Goal: Transaction & Acquisition: Register for event/course

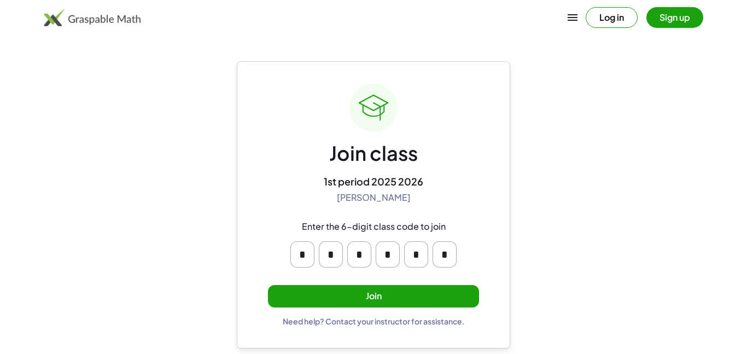
click at [327, 296] on button "Join" at bounding box center [373, 296] width 211 height 22
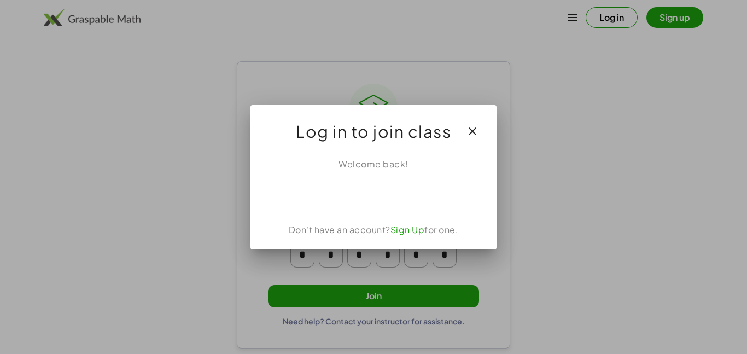
click at [398, 228] on link "Sign Up" at bounding box center [408, 229] width 34 height 11
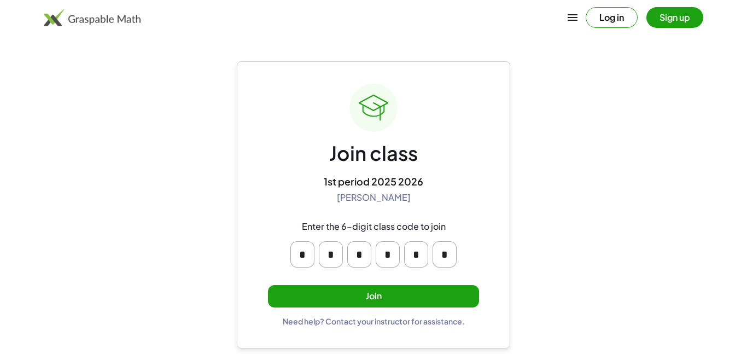
click at [282, 291] on button "Join" at bounding box center [373, 296] width 211 height 22
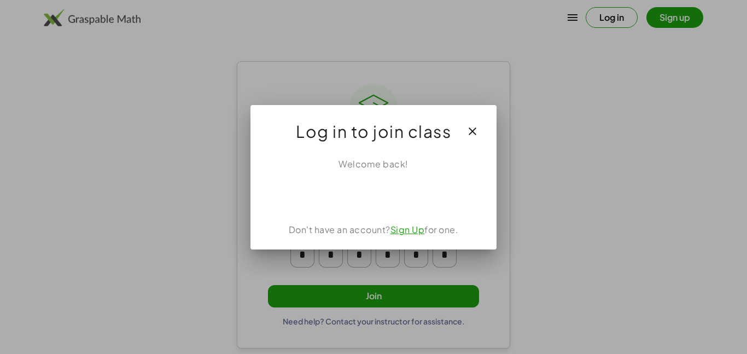
click at [395, 234] on link "Sign Up" at bounding box center [408, 229] width 34 height 11
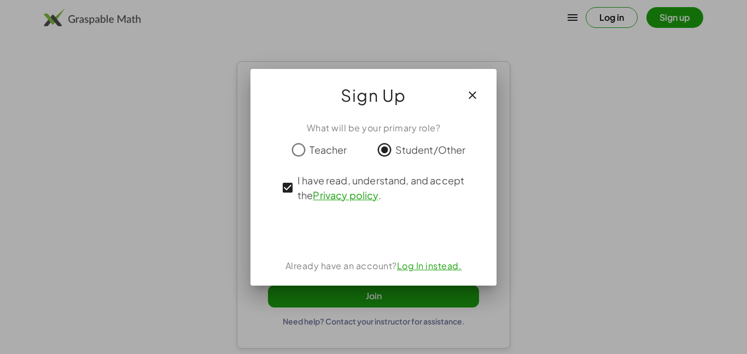
click at [606, 45] on div at bounding box center [373, 177] width 747 height 354
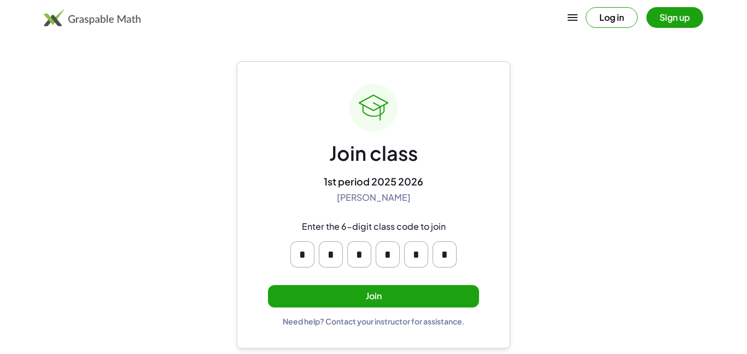
click at [363, 292] on button "Join" at bounding box center [373, 296] width 211 height 22
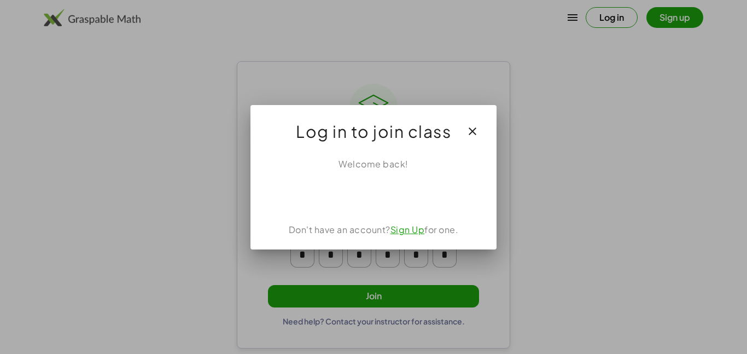
click at [408, 229] on link "Sign Up" at bounding box center [408, 229] width 34 height 11
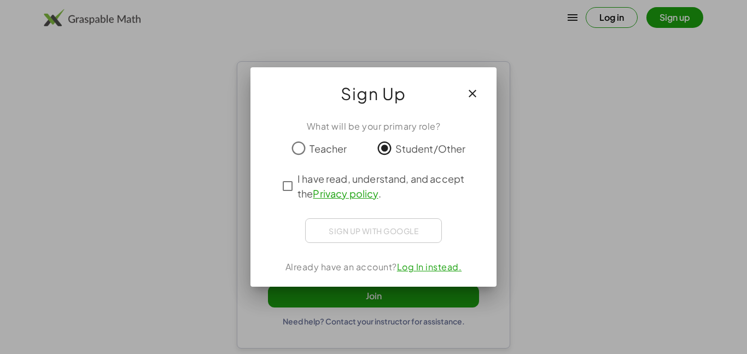
click at [401, 236] on div "Sign up with Google Sign in with Google Sign in with Google. Opens in new tab" at bounding box center [373, 230] width 137 height 25
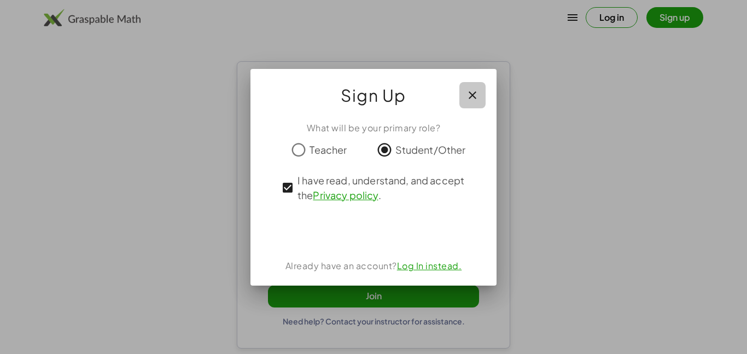
click at [474, 87] on button "button" at bounding box center [473, 95] width 26 height 26
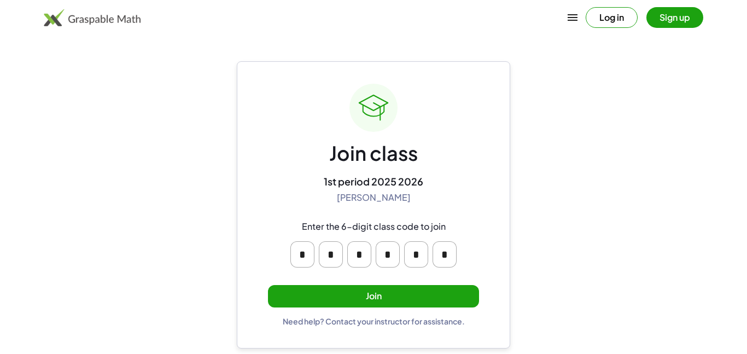
click at [384, 301] on button "Join" at bounding box center [373, 296] width 211 height 22
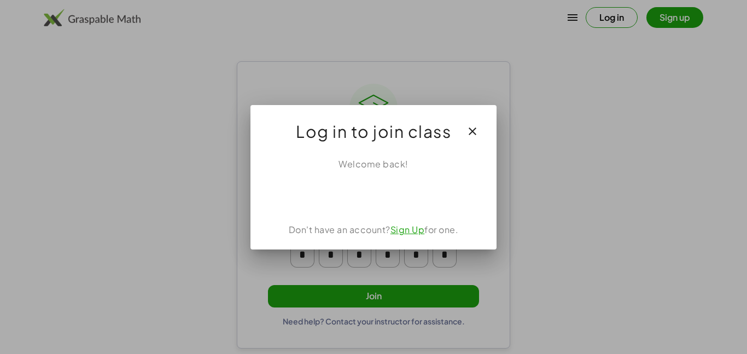
click at [384, 301] on div at bounding box center [373, 177] width 747 height 354
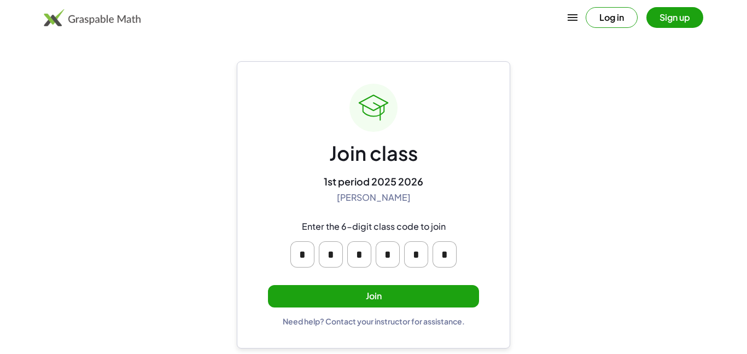
click at [384, 300] on button "Join" at bounding box center [373, 296] width 211 height 22
click at [331, 295] on button "Join" at bounding box center [373, 296] width 211 height 22
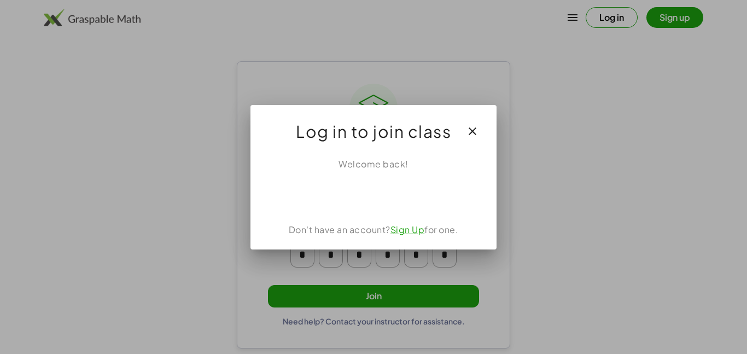
click at [403, 234] on link "Sign Up" at bounding box center [408, 229] width 34 height 11
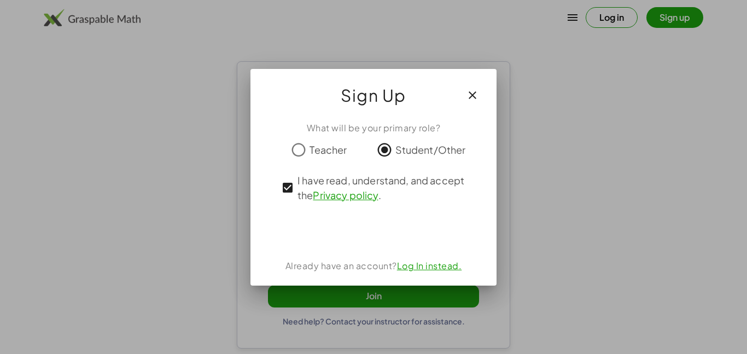
click at [477, 105] on button "button" at bounding box center [473, 95] width 26 height 26
